Goal: Navigation & Orientation: Find specific page/section

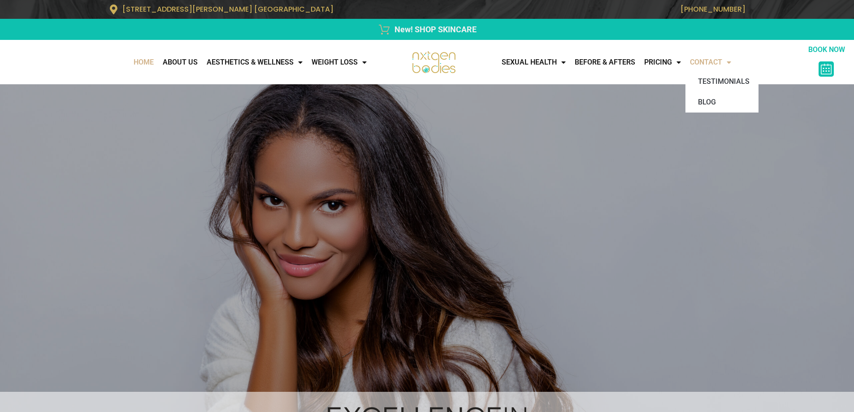
click at [728, 62] on link "CONTACT" at bounding box center [711, 62] width 50 height 18
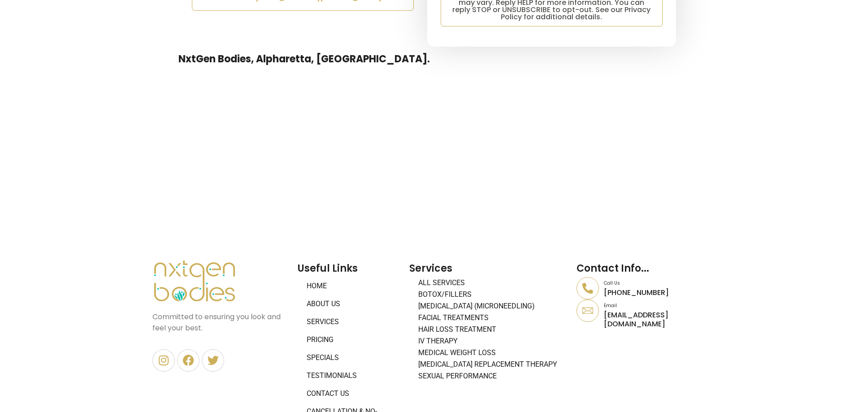
scroll to position [628, 0]
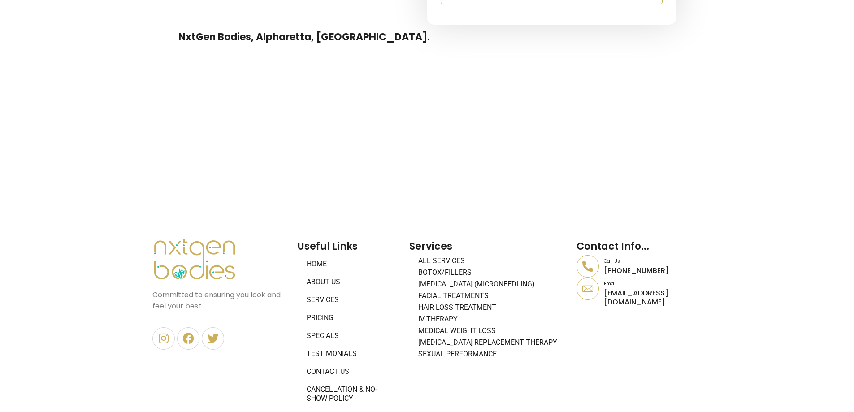
click at [329, 274] on link "About Us" at bounding box center [349, 282] width 103 height 18
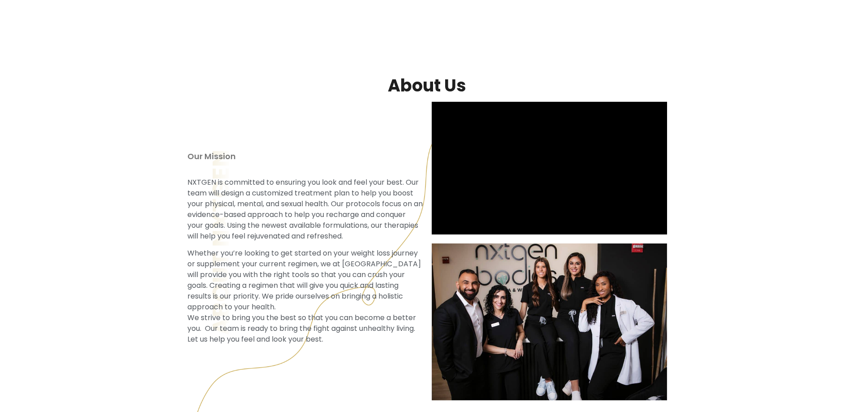
scroll to position [61, 0]
